Goal: Complete application form: Complete application form

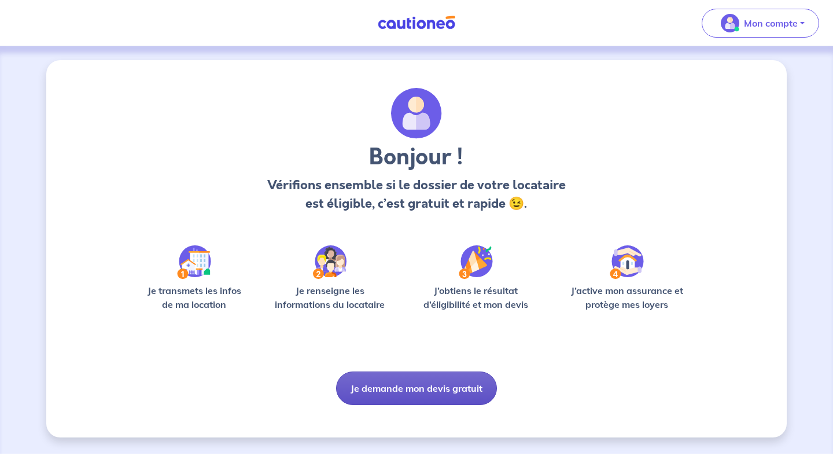
click at [392, 391] on button "Je demande mon devis gratuit" at bounding box center [416, 388] width 161 height 34
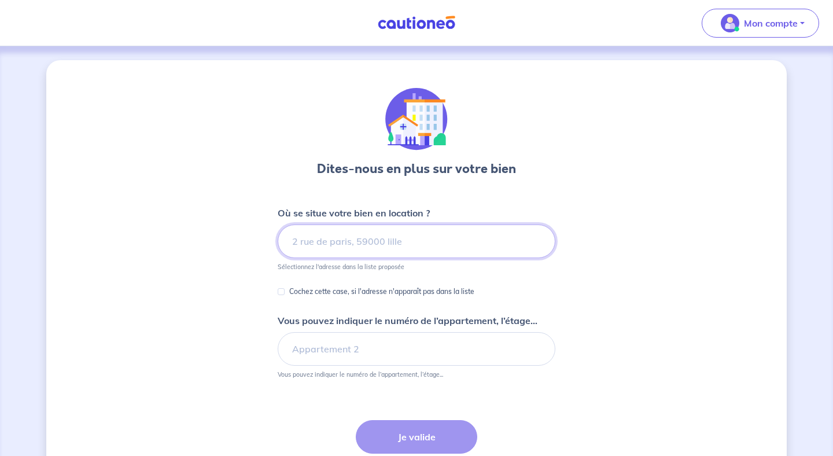
click at [434, 239] on input at bounding box center [417, 241] width 278 height 34
drag, startPoint x: 403, startPoint y: 241, endPoint x: 276, endPoint y: 237, distance: 126.2
click at [278, 237] on input "77000" at bounding box center [417, 241] width 278 height 34
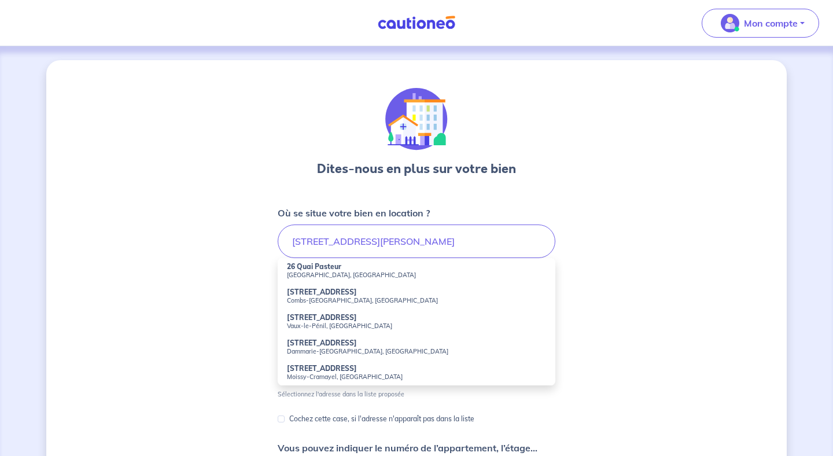
click at [298, 274] on small "[GEOGRAPHIC_DATA], [GEOGRAPHIC_DATA]" at bounding box center [416, 275] width 259 height 8
type input "[STREET_ADDRESS]"
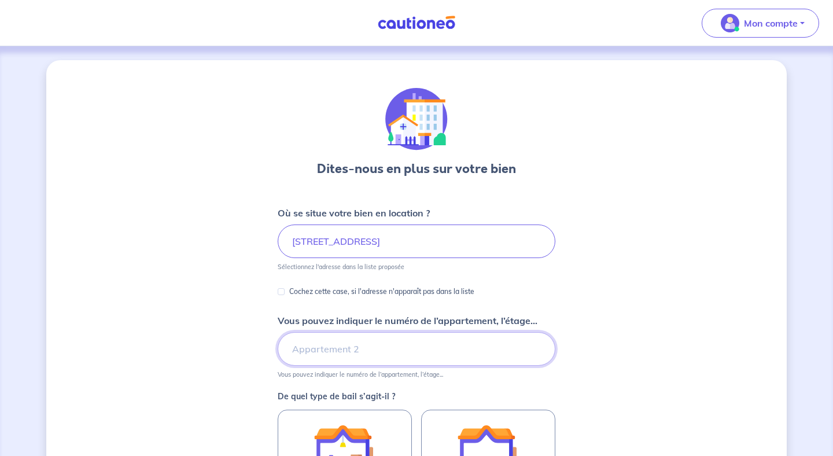
click at [355, 348] on input "Vous pouvez indiquer le numéro de l’appartement, l’étage..." at bounding box center [417, 349] width 278 height 34
type input "1étage Droite"
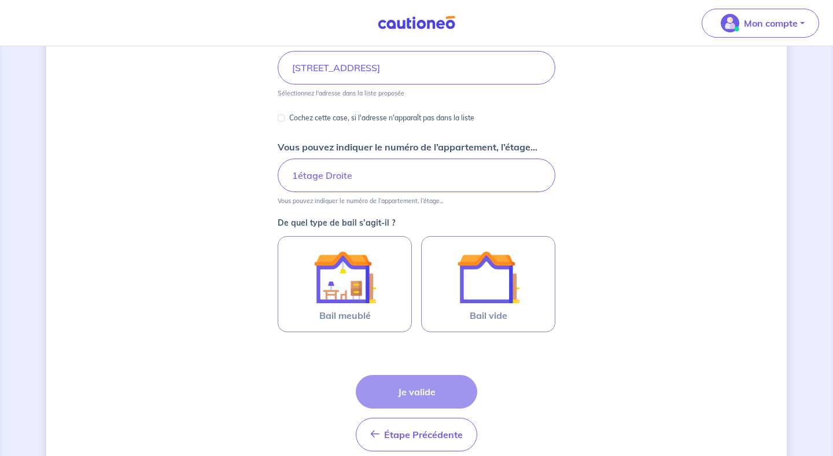
scroll to position [179, 0]
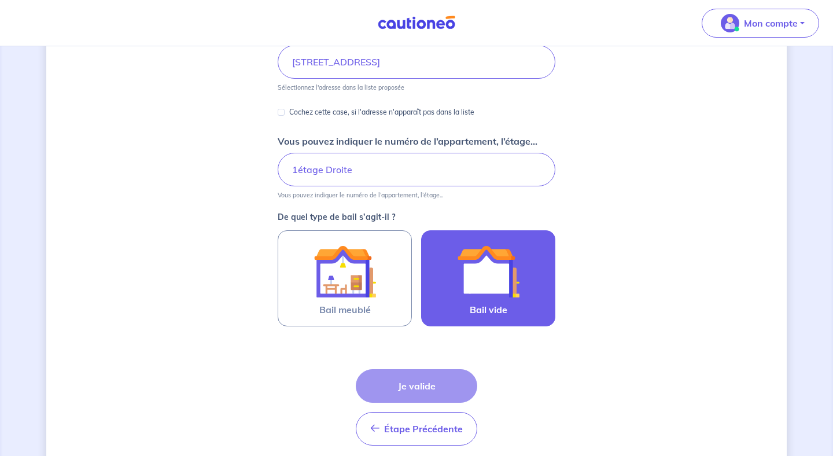
click at [523, 271] on div at bounding box center [487, 271] width 105 height 62
click at [0, 0] on input "Bail vide" at bounding box center [0, 0] width 0 height 0
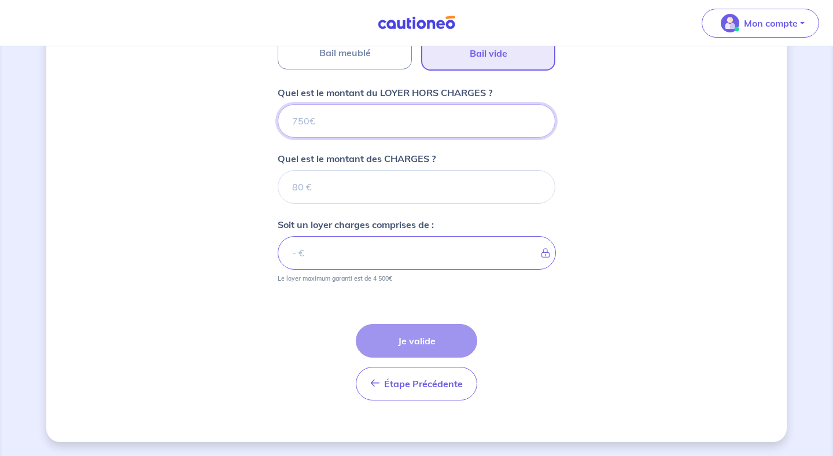
scroll to position [436, 0]
click at [372, 120] on input "Quel est le montant du LOYER HORS CHARGES ?" at bounding box center [417, 121] width 278 height 34
type input "8"
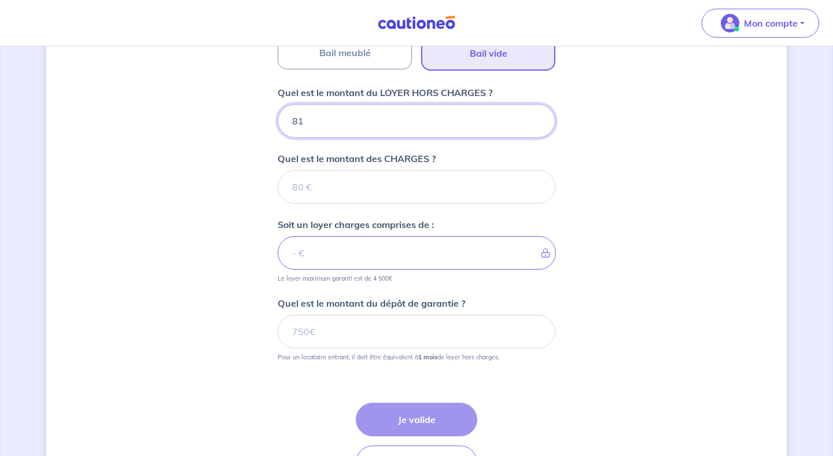
type input "810"
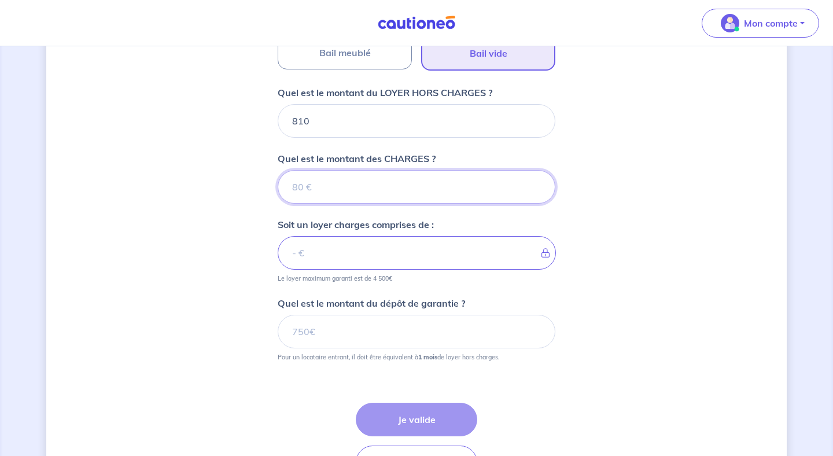
click at [361, 192] on input "Quel est le montant des CHARGES ?" at bounding box center [417, 187] width 278 height 34
type input "40"
type input "850"
type input "40"
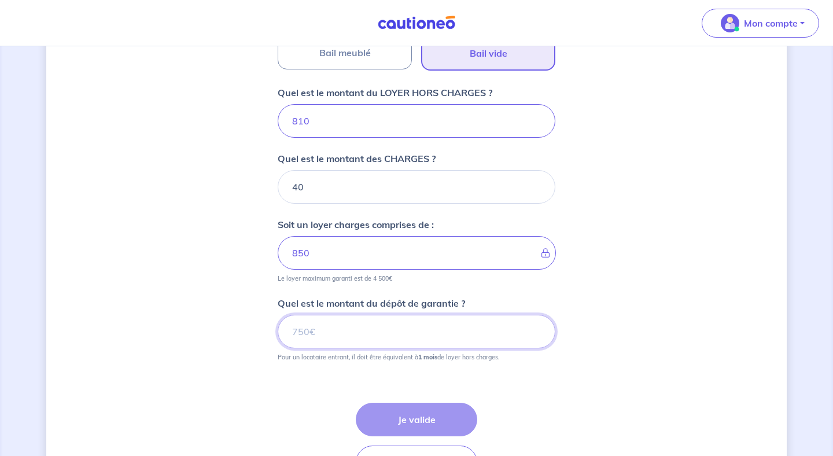
click at [350, 331] on input "Quel est le montant du dépôt de garantie ?" at bounding box center [417, 332] width 278 height 34
type input "810"
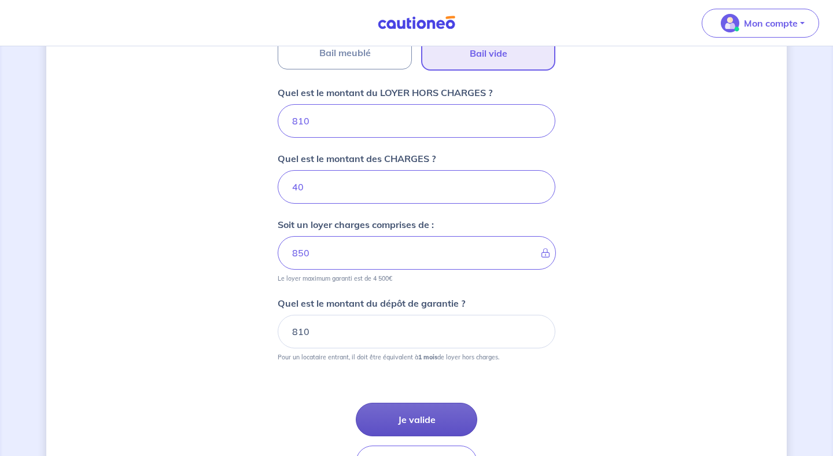
click at [422, 417] on button "Je valide" at bounding box center [416, 420] width 121 height 34
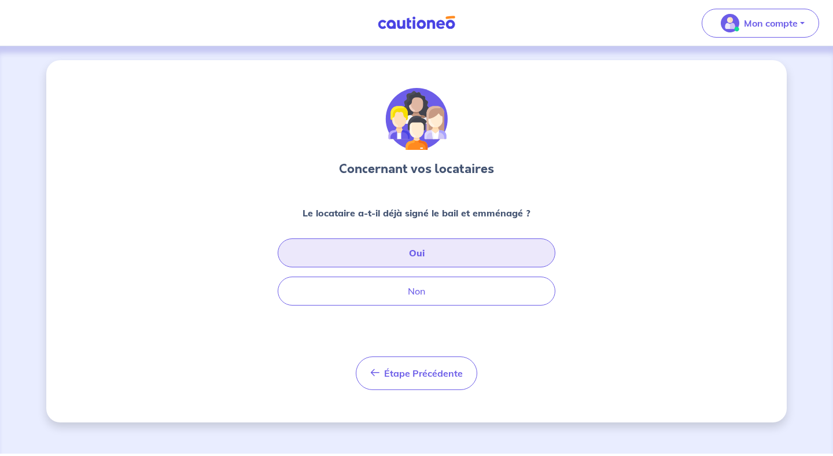
click at [469, 250] on button "Oui" at bounding box center [417, 252] width 278 height 29
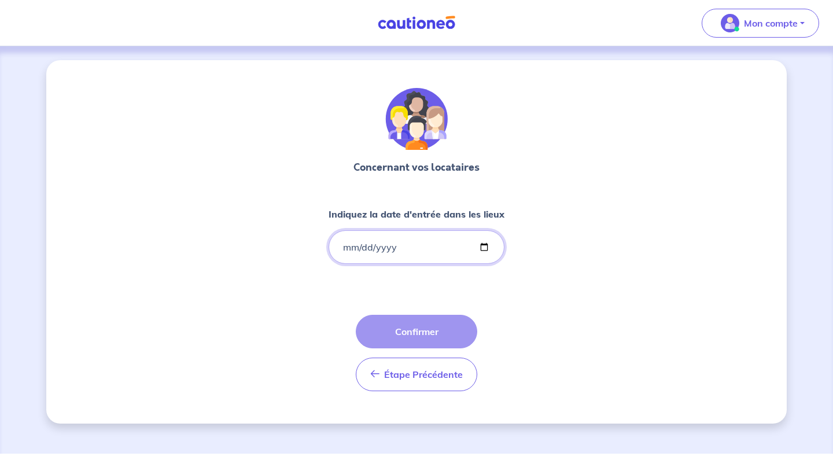
click at [427, 247] on input "Indiquez la date d'entrée dans les lieux" at bounding box center [416, 247] width 176 height 34
type input "[DATE]"
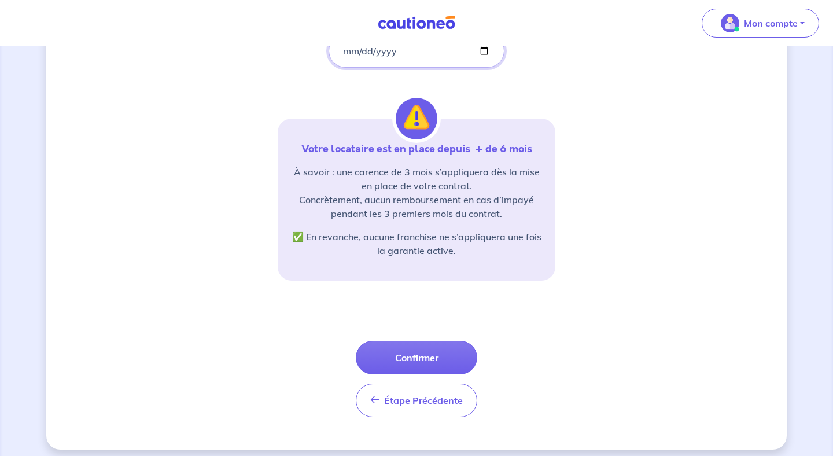
scroll to position [204, 0]
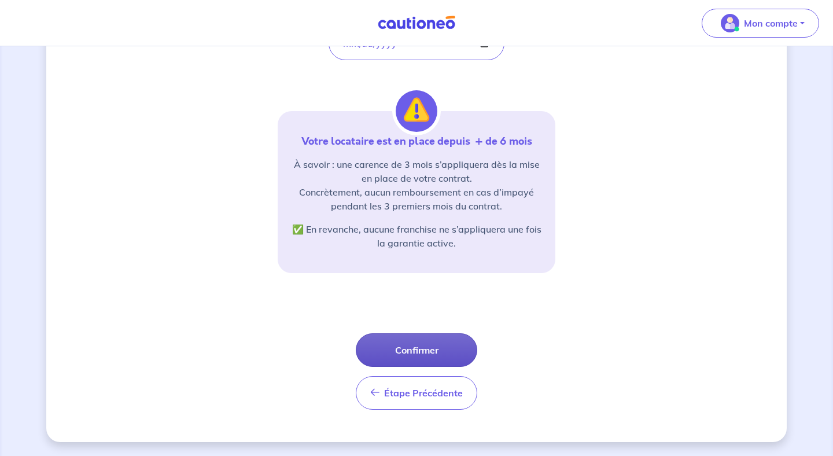
click at [417, 346] on button "Confirmer" at bounding box center [416, 350] width 121 height 34
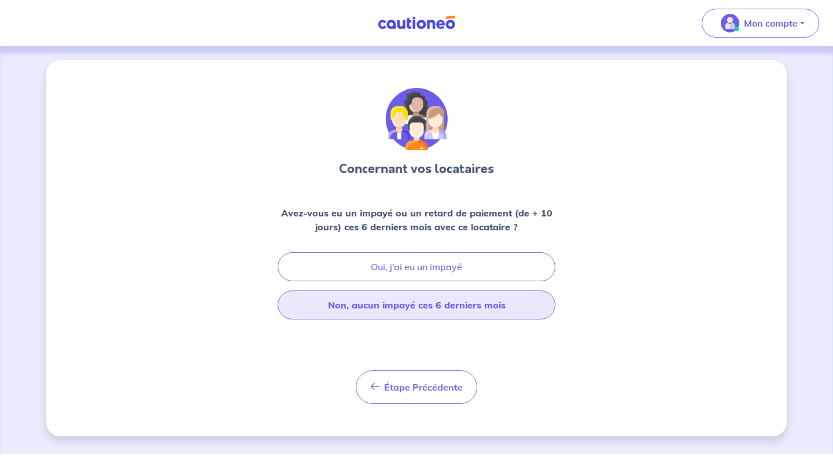
click at [450, 307] on button "Non, aucun impayé ces 6 derniers mois" at bounding box center [417, 304] width 278 height 29
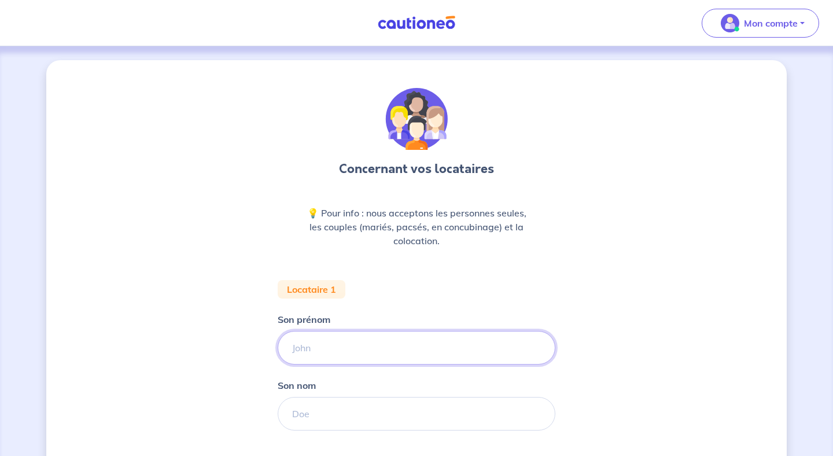
click at [384, 342] on input "Son prénom" at bounding box center [417, 348] width 278 height 34
type input "Lida"
click at [360, 414] on input "Son nom" at bounding box center [417, 414] width 278 height 34
type input "Perdika"
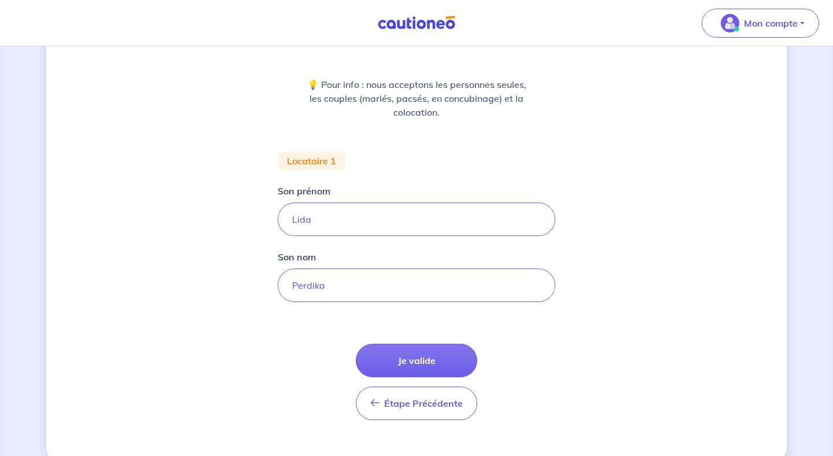
scroll to position [148, 0]
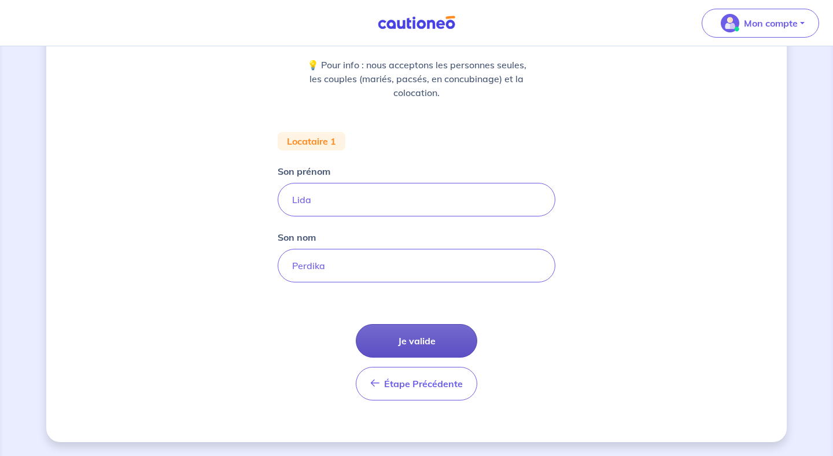
click at [426, 336] on button "Je valide" at bounding box center [416, 341] width 121 height 34
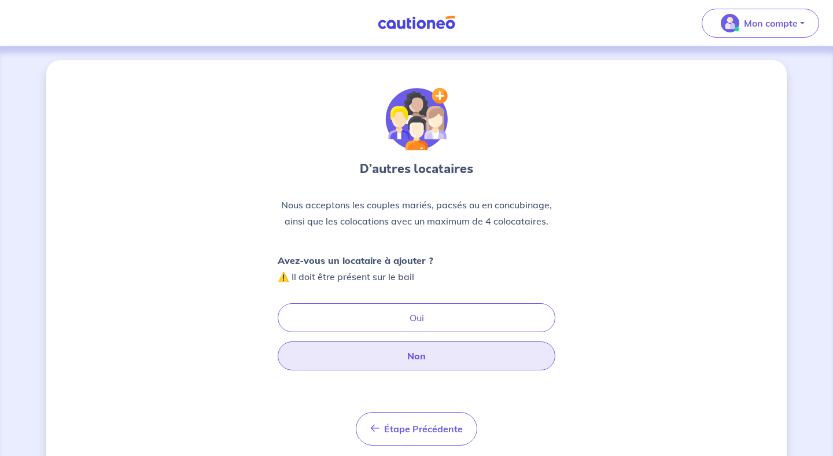
click at [428, 363] on button "Non" at bounding box center [417, 355] width 278 height 29
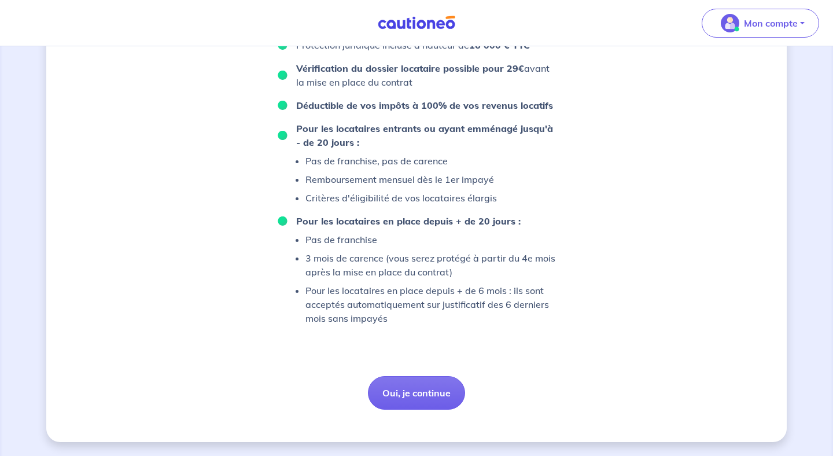
scroll to position [682, 0]
click at [424, 389] on button "Oui, je continue" at bounding box center [416, 393] width 97 height 34
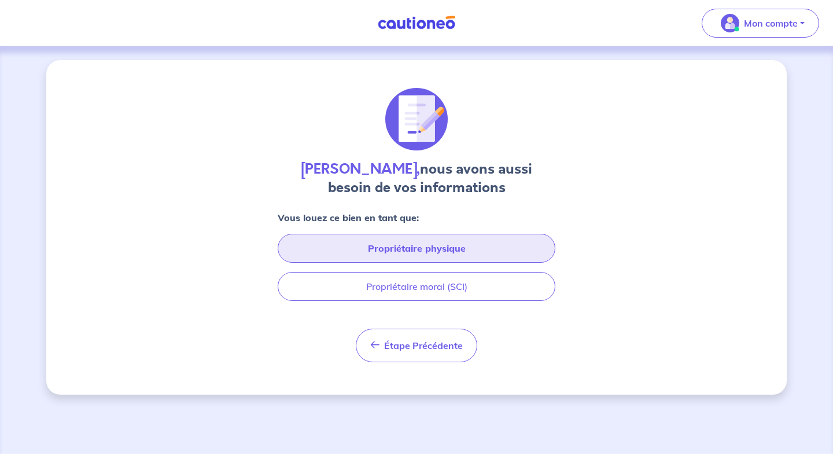
click at [487, 251] on button "Propriétaire physique" at bounding box center [417, 248] width 278 height 29
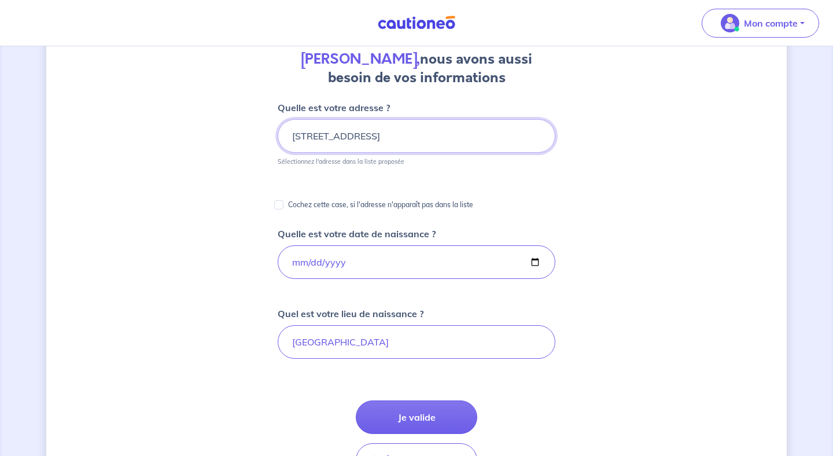
scroll to position [142, 0]
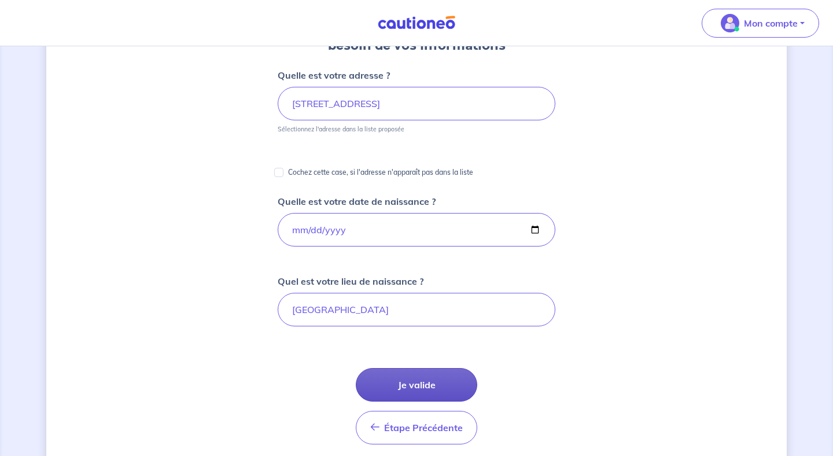
click at [423, 385] on button "Je valide" at bounding box center [416, 385] width 121 height 34
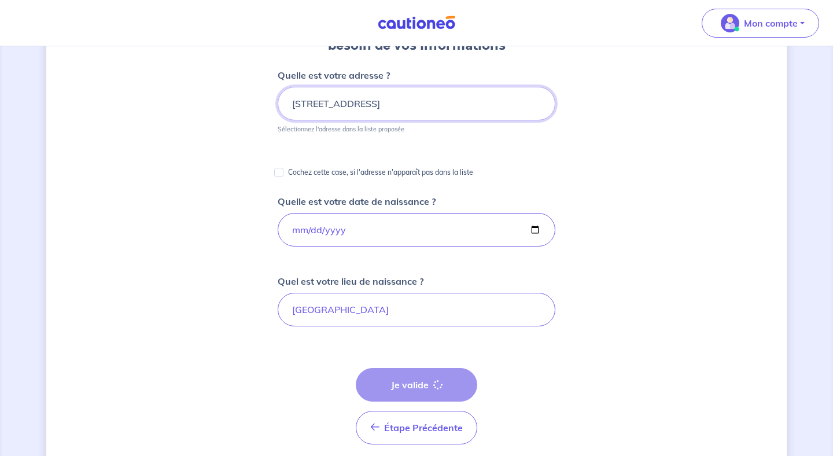
click at [456, 102] on input "[STREET_ADDRESS]" at bounding box center [417, 104] width 278 height 34
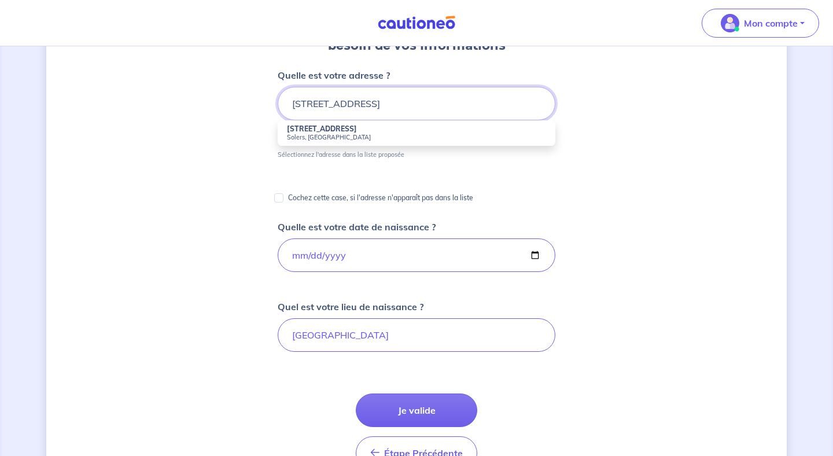
type input "[STREET_ADDRESS]"
click at [279, 196] on input "Cochez cette case, si l'adresse n'apparaît pas dans la liste" at bounding box center [278, 197] width 9 height 9
checkbox input "true"
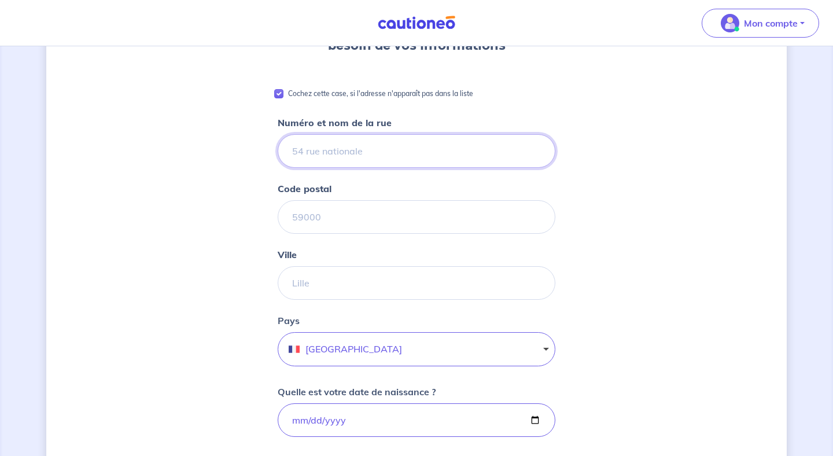
click at [342, 145] on input "Numéro et nom de la rue" at bounding box center [417, 151] width 278 height 34
type input "6 bis"
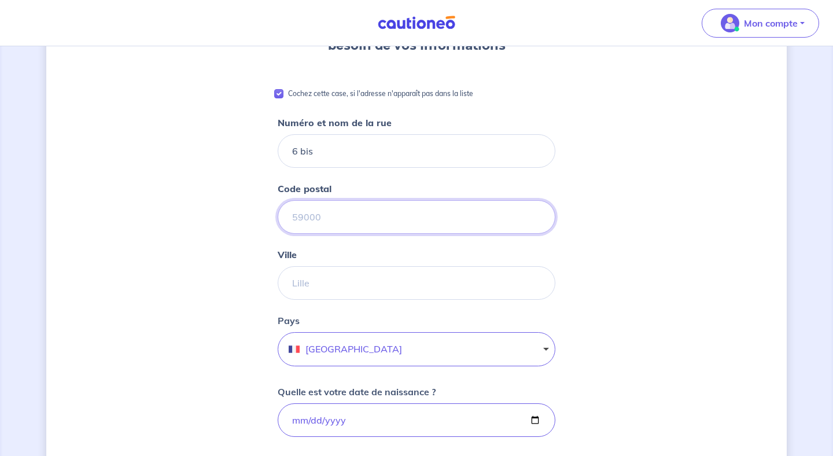
click at [338, 222] on input "Code postal" at bounding box center [417, 217] width 278 height 34
type input "77111"
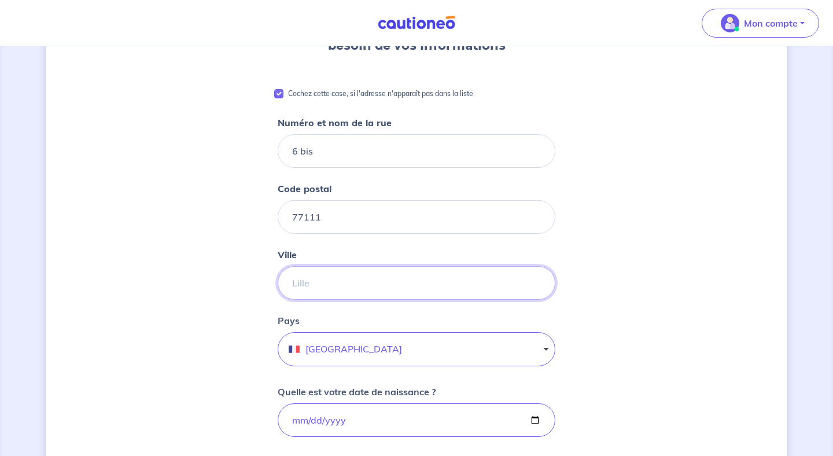
click at [340, 286] on input "Ville" at bounding box center [417, 283] width 278 height 34
type input "Solers"
click at [378, 154] on input "6 bis" at bounding box center [417, 151] width 278 height 34
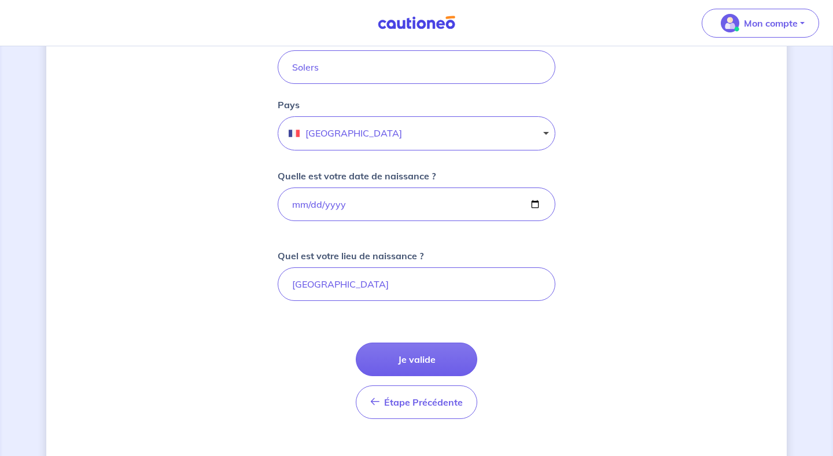
scroll to position [360, 0]
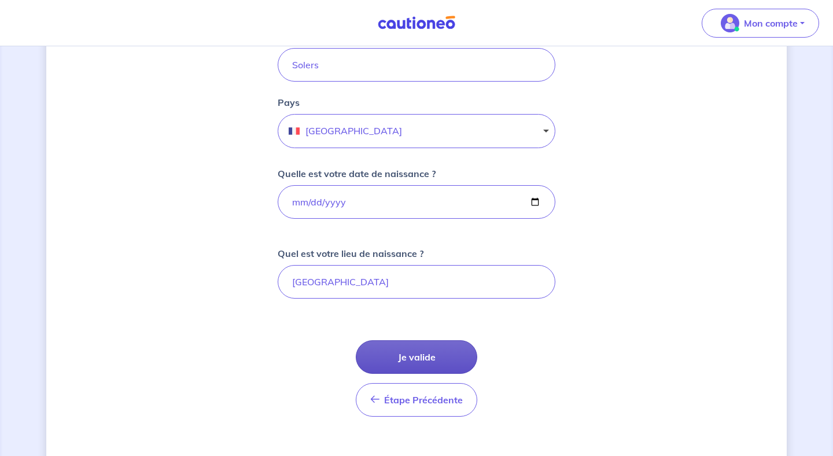
type input "[STREET_ADDRESS]"
click at [427, 357] on button "Je valide" at bounding box center [416, 357] width 121 height 34
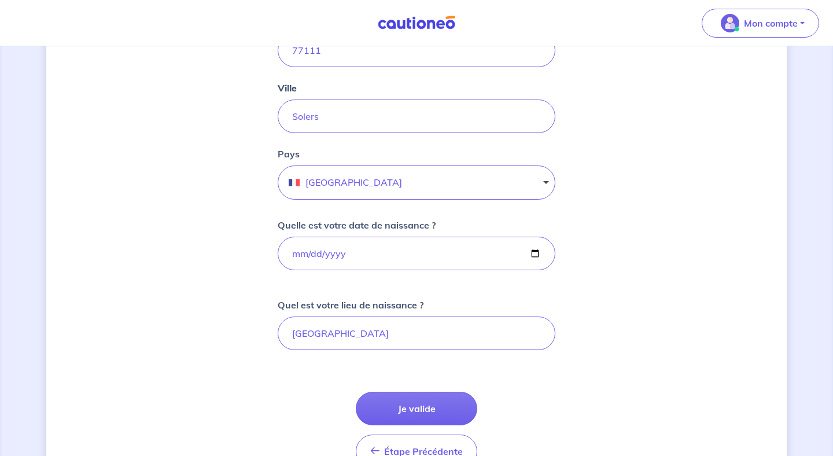
scroll to position [310, 0]
click at [430, 403] on button "Je valide" at bounding box center [416, 407] width 121 height 34
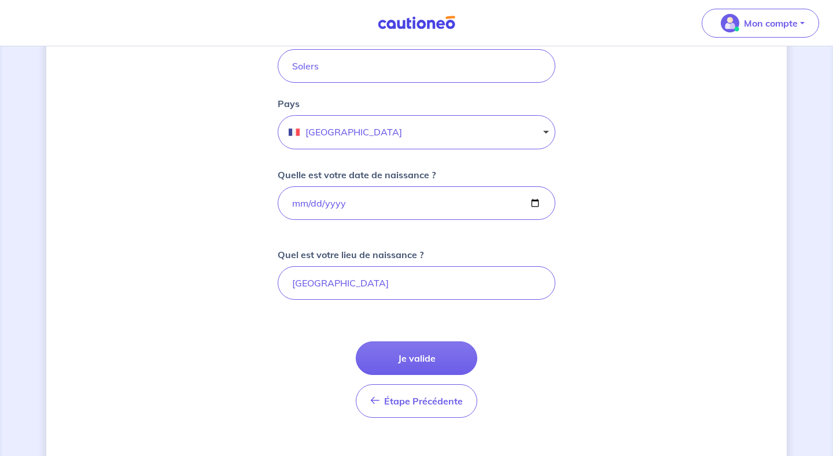
scroll to position [355, 0]
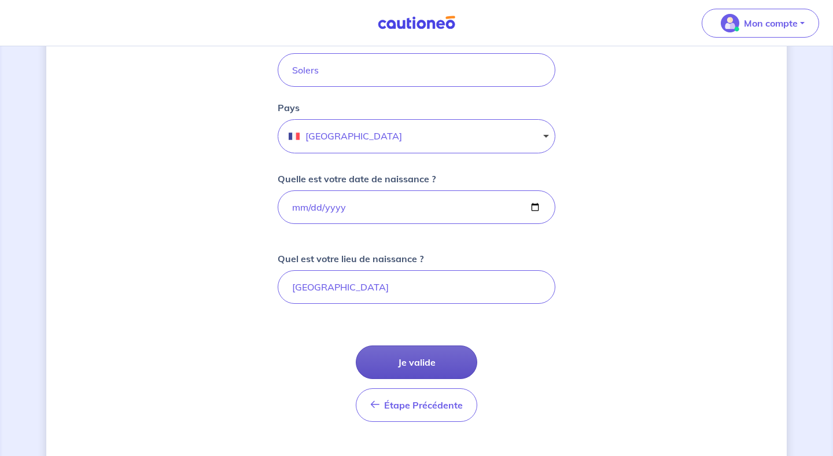
click at [427, 359] on button "Je valide" at bounding box center [416, 362] width 121 height 34
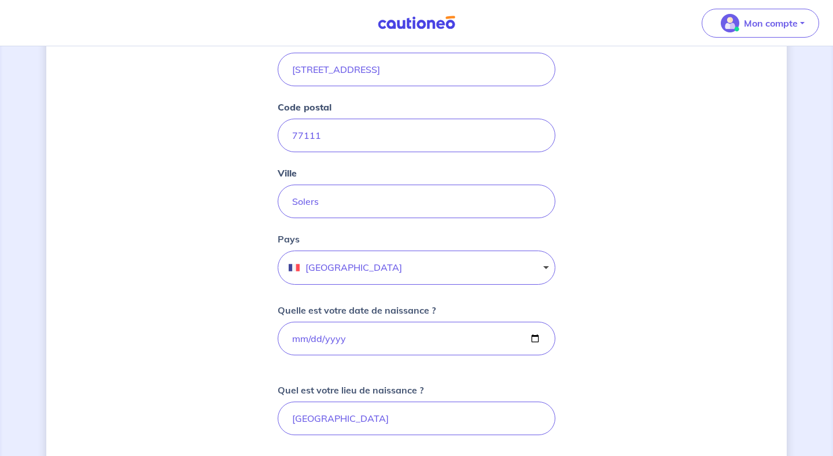
scroll to position [0, 0]
